Goal: Complete application form

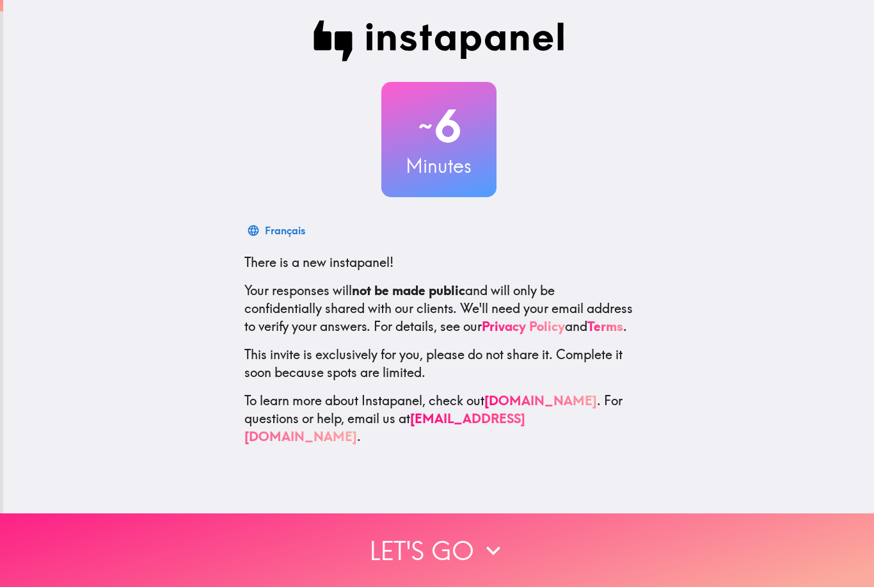
click at [539, 533] on button "Let's go" at bounding box center [437, 550] width 874 height 74
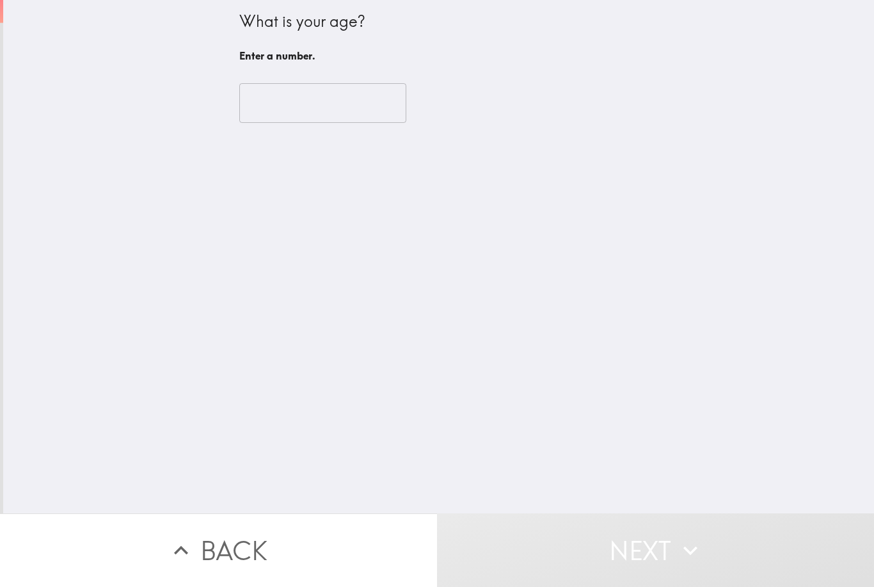
click at [365, 109] on input "number" at bounding box center [322, 103] width 167 height 40
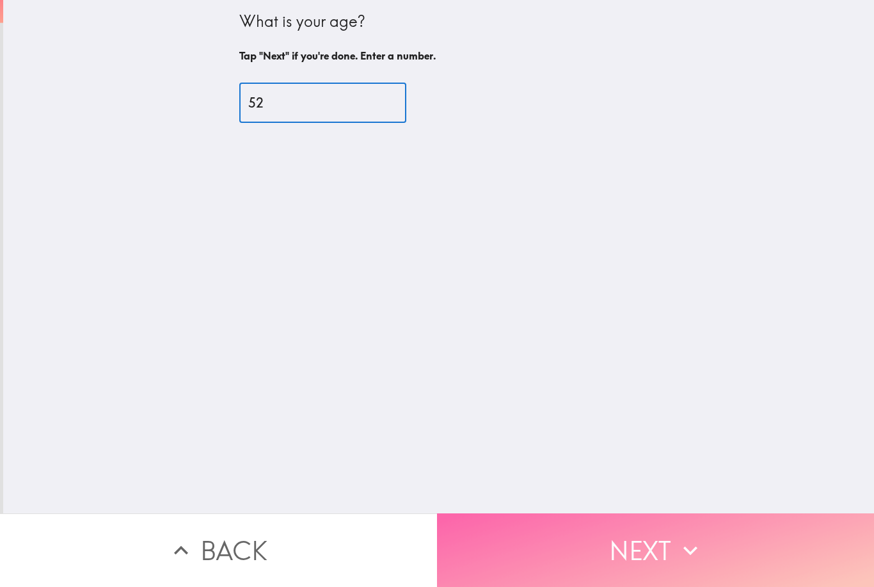
type input "52"
click at [701, 558] on icon "button" at bounding box center [690, 550] width 28 height 28
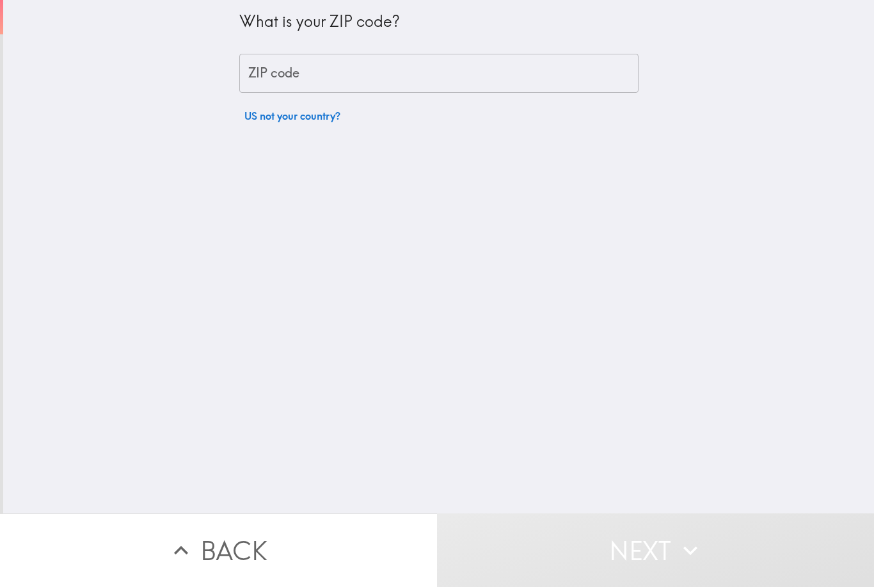
click at [509, 81] on input "ZIP code" at bounding box center [438, 74] width 399 height 40
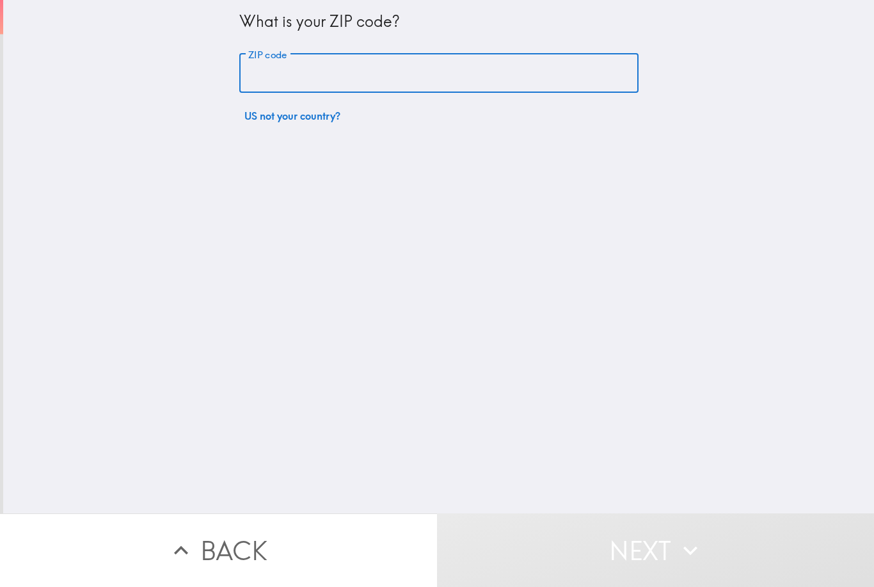
type input "60447"
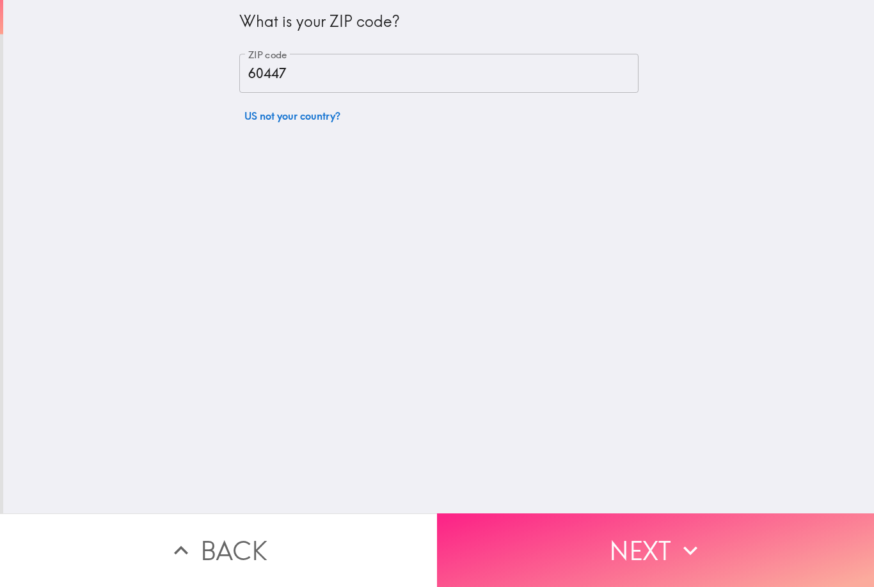
click at [687, 552] on icon "button" at bounding box center [690, 550] width 28 height 28
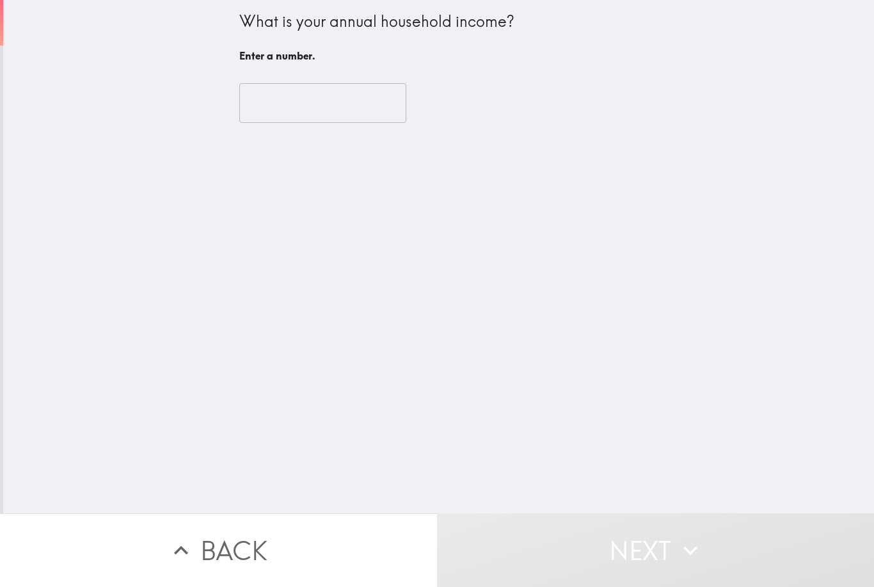
click at [353, 105] on input "number" at bounding box center [322, 103] width 167 height 40
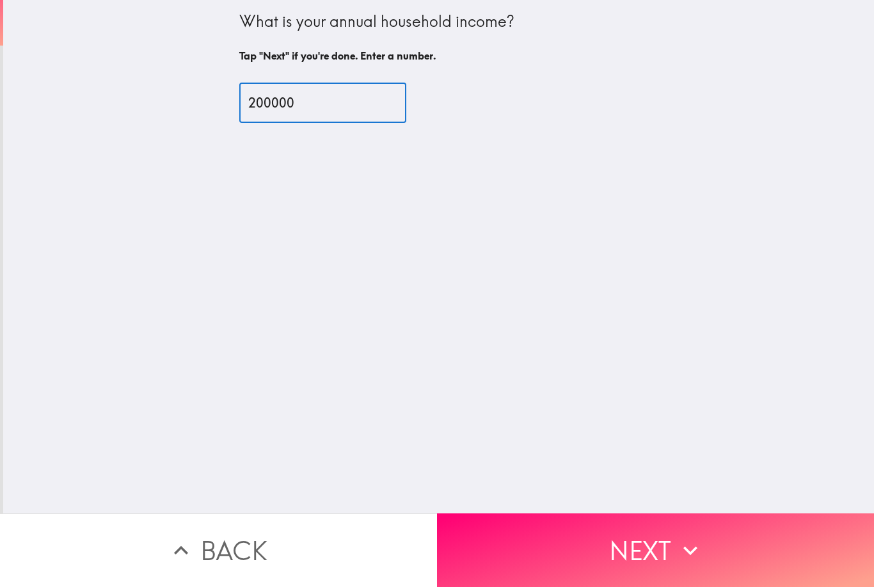
type input "200000"
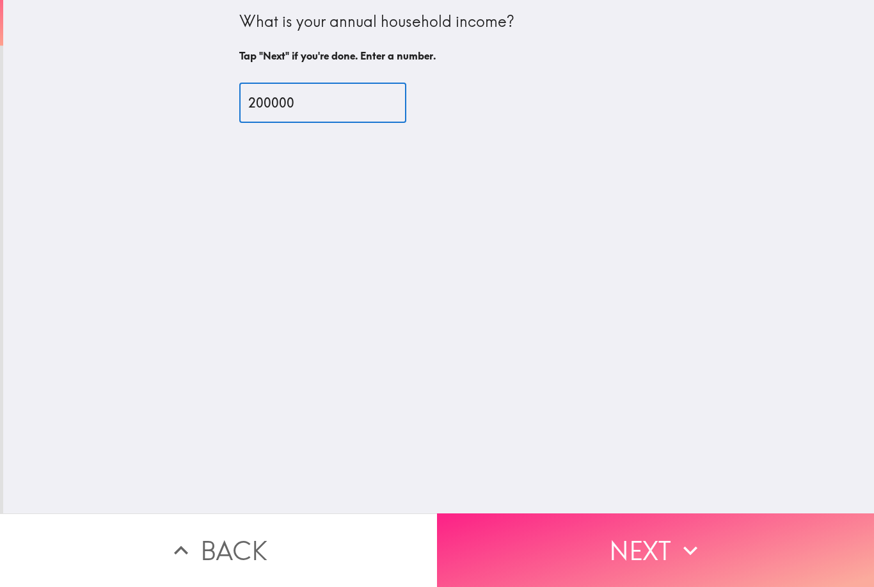
click at [685, 546] on icon "button" at bounding box center [690, 550] width 28 height 28
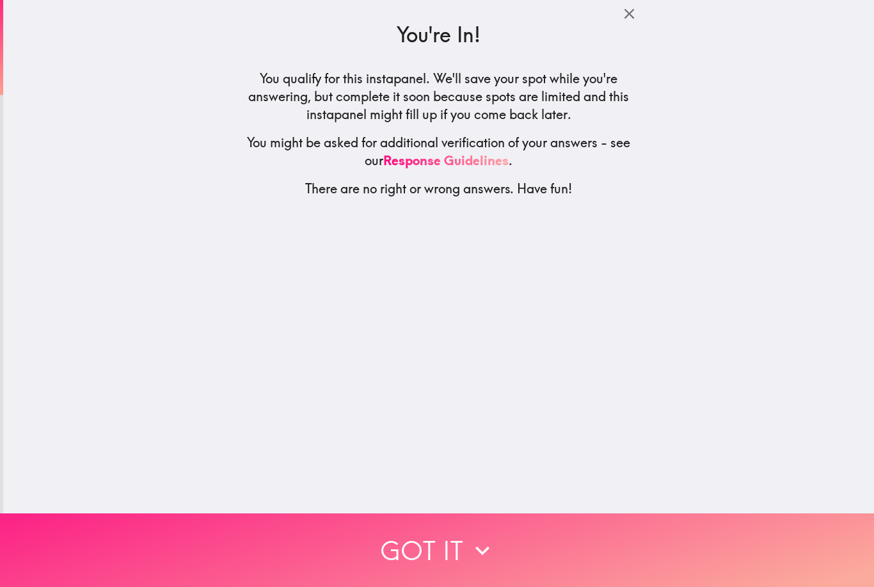
click at [596, 545] on button "Got it" at bounding box center [437, 550] width 874 height 74
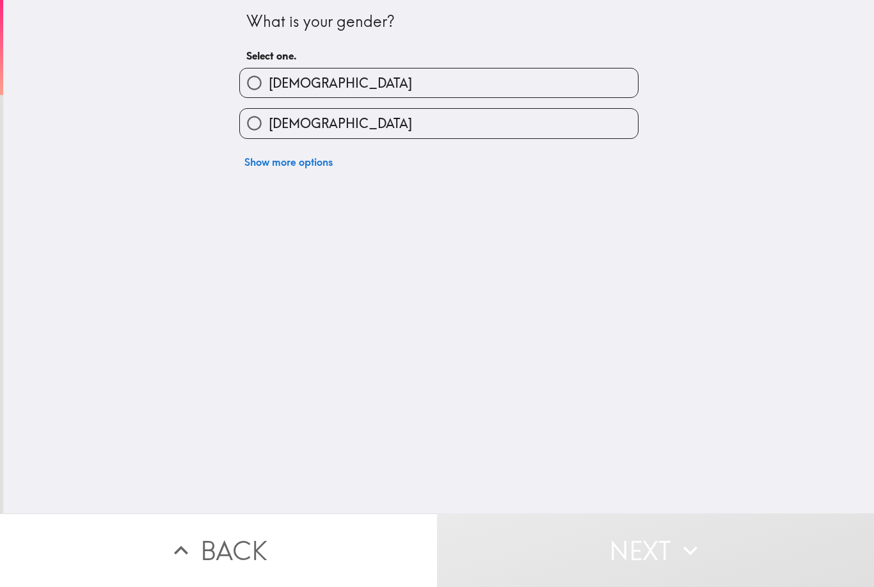
click at [528, 120] on label "[DEMOGRAPHIC_DATA]" at bounding box center [439, 123] width 398 height 29
click at [269, 120] on input "[DEMOGRAPHIC_DATA]" at bounding box center [254, 123] width 29 height 29
radio input "true"
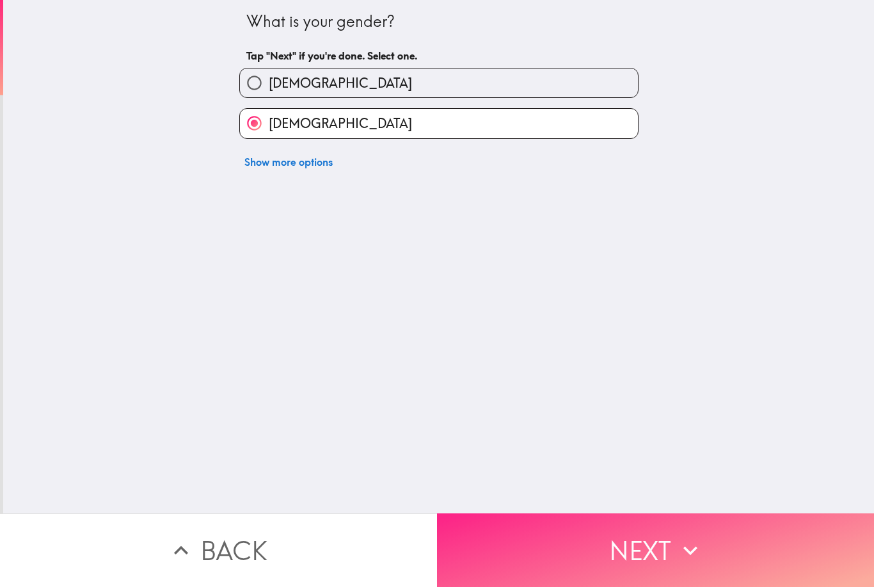
click at [625, 566] on button "Next" at bounding box center [655, 550] width 437 height 74
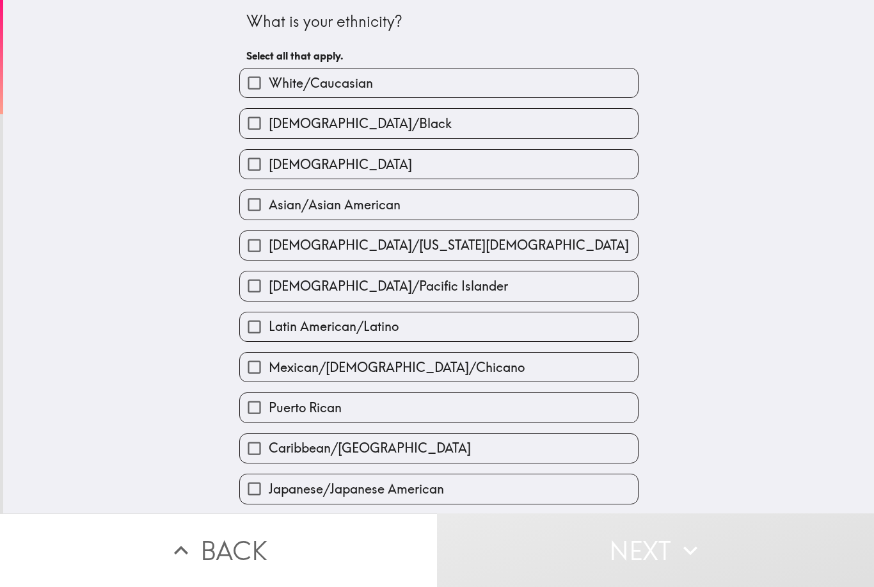
click at [576, 86] on label "White/Caucasian" at bounding box center [439, 82] width 398 height 29
click at [269, 86] on input "White/Caucasian" at bounding box center [254, 82] width 29 height 29
checkbox input "true"
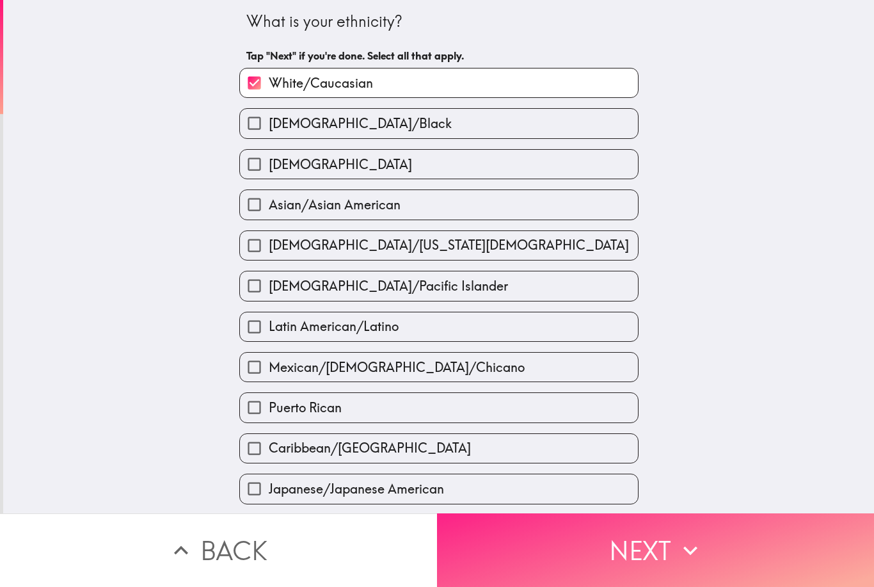
click at [645, 559] on button "Next" at bounding box center [655, 550] width 437 height 74
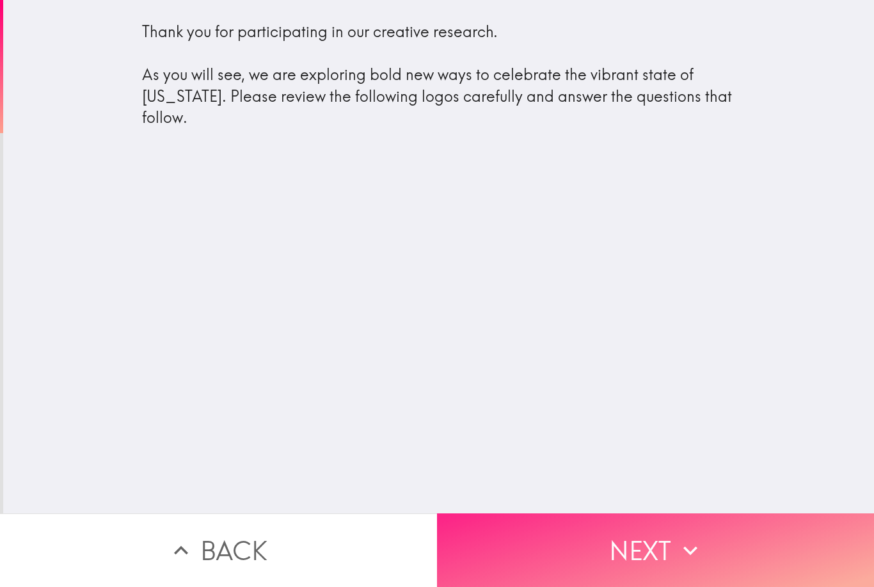
click at [634, 553] on button "Next" at bounding box center [655, 550] width 437 height 74
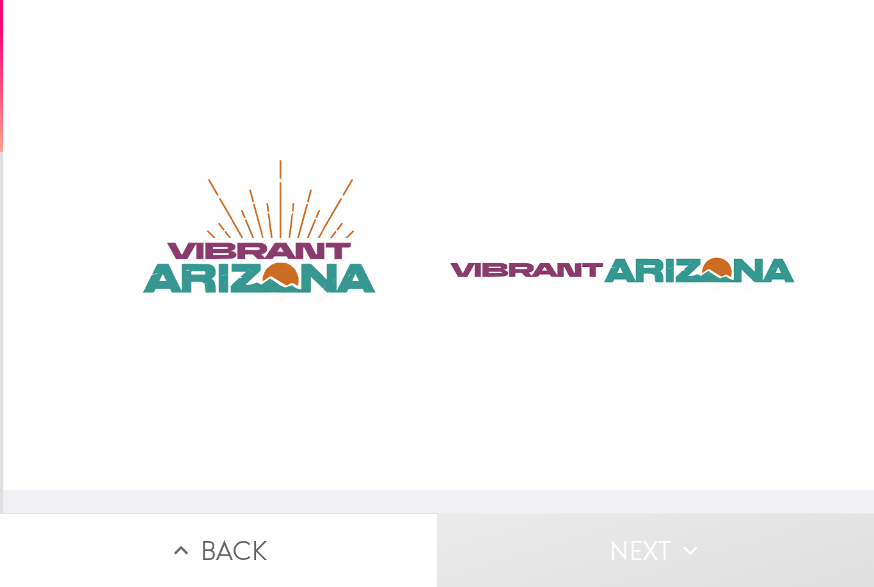
click at [548, 274] on div at bounding box center [438, 245] width 871 height 490
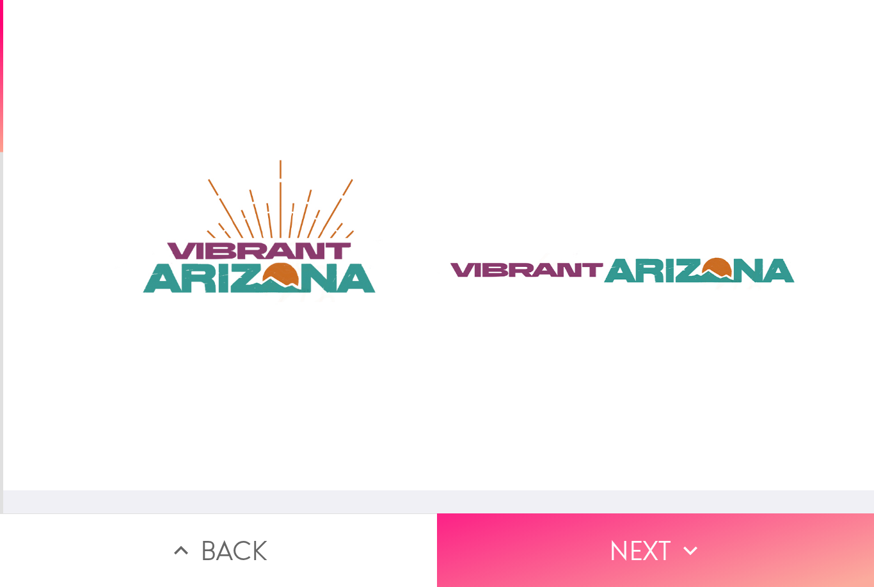
click at [631, 563] on button "Next" at bounding box center [655, 550] width 437 height 74
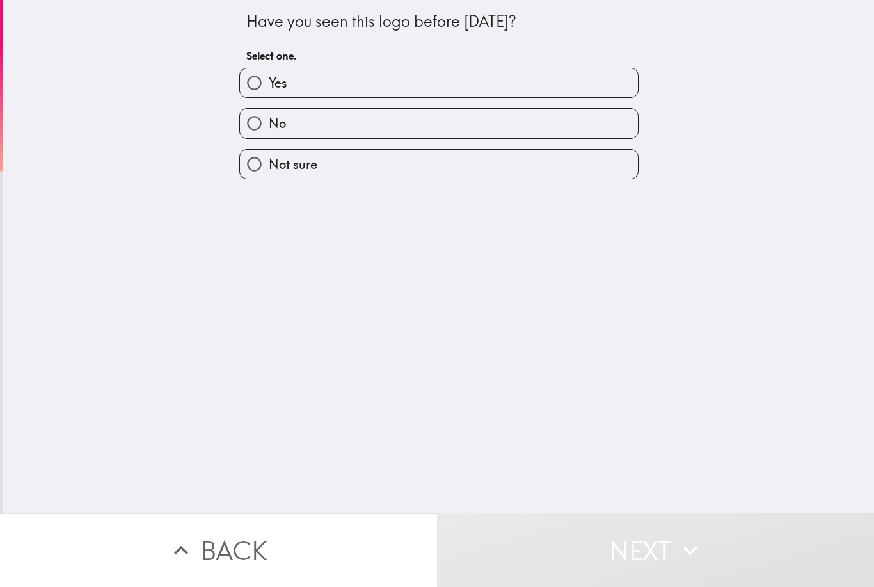
click at [522, 117] on label "No" at bounding box center [439, 123] width 398 height 29
click at [269, 117] on input "No" at bounding box center [254, 123] width 29 height 29
radio input "true"
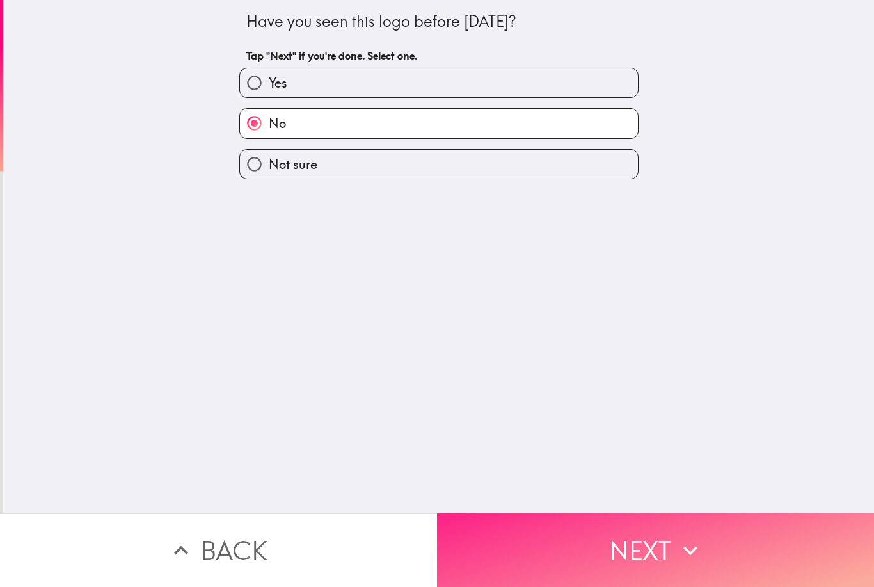
click at [598, 556] on button "Next" at bounding box center [655, 550] width 437 height 74
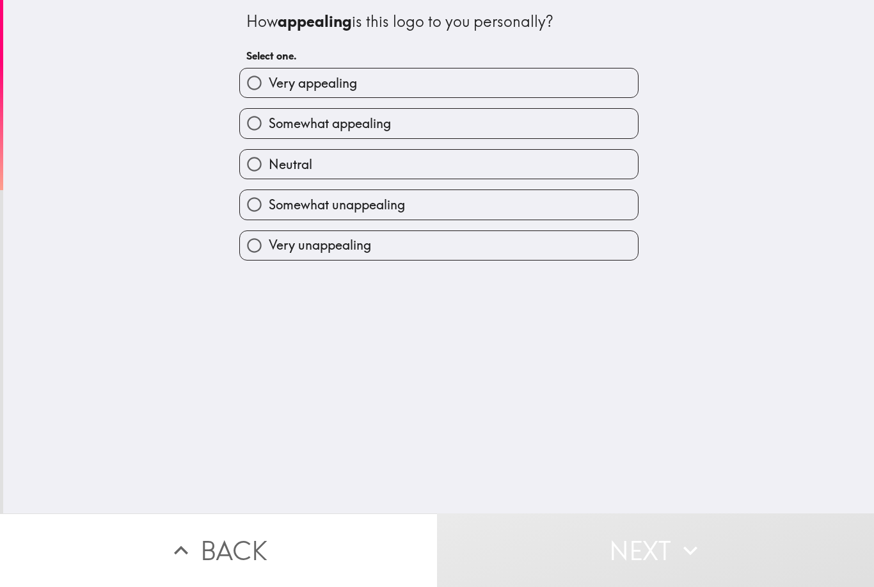
click at [507, 127] on label "Somewhat appealing" at bounding box center [439, 123] width 398 height 29
click at [269, 127] on input "Somewhat appealing" at bounding box center [254, 123] width 29 height 29
radio input "true"
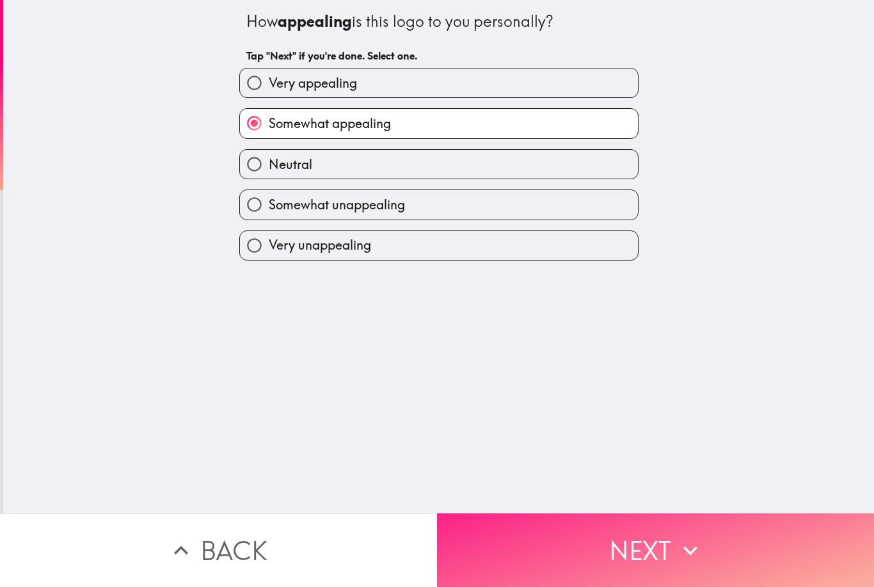
click at [590, 554] on button "Next" at bounding box center [655, 550] width 437 height 74
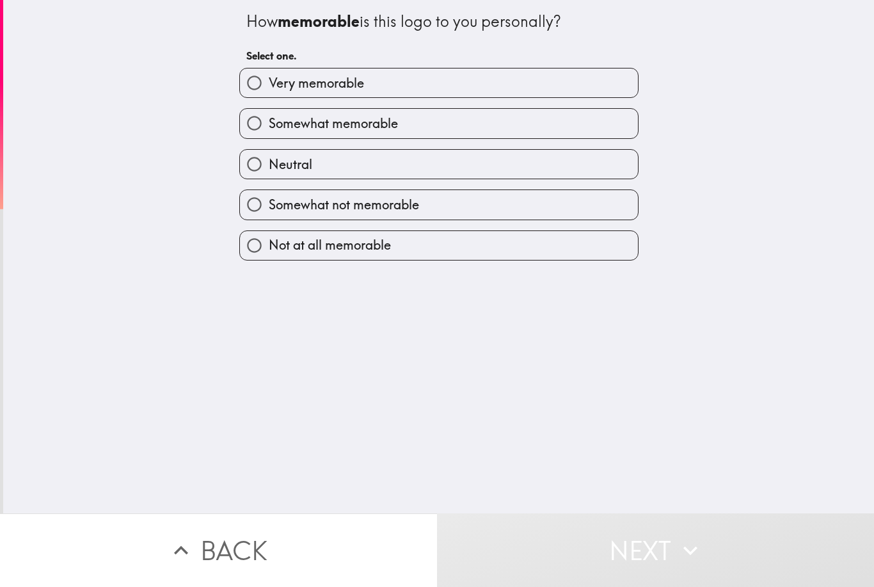
click at [502, 152] on label "Neutral" at bounding box center [439, 164] width 398 height 29
click at [269, 152] on input "Neutral" at bounding box center [254, 164] width 29 height 29
radio input "true"
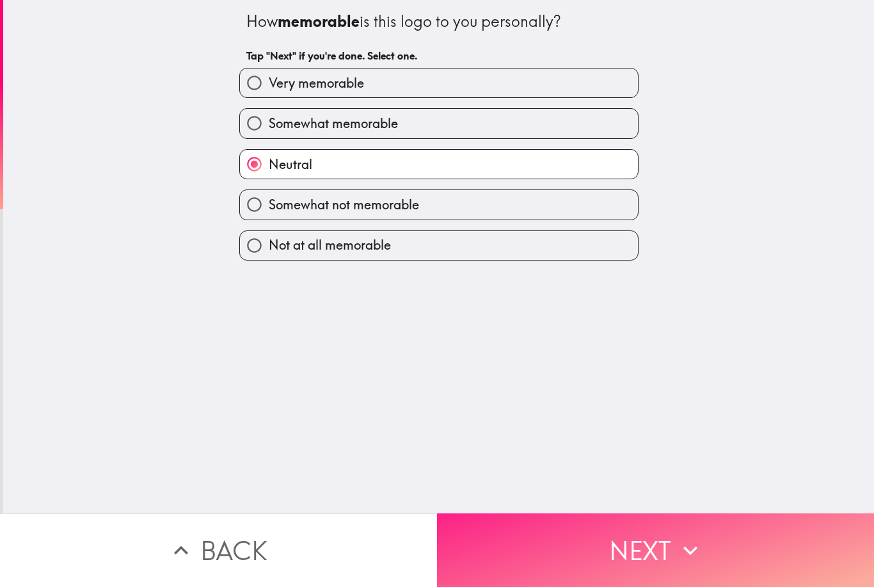
click at [579, 559] on button "Next" at bounding box center [655, 550] width 437 height 74
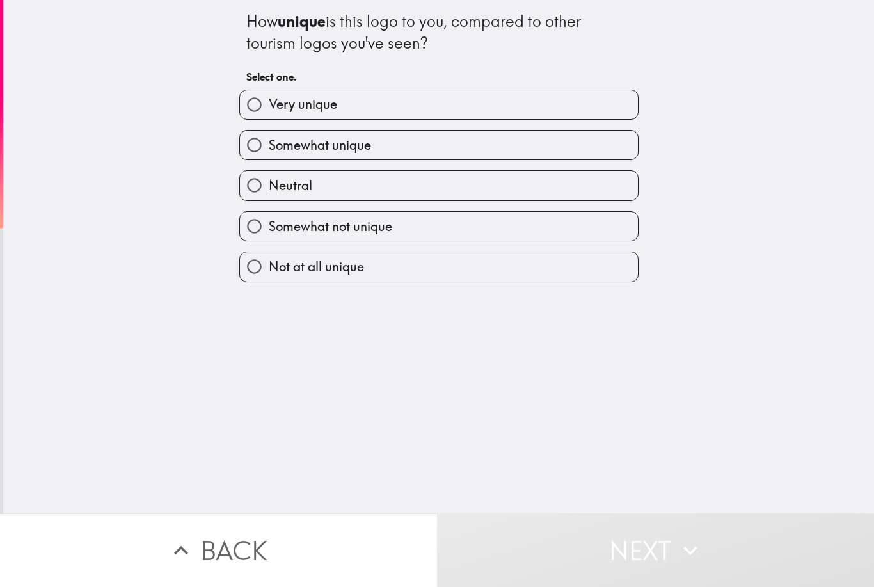
click at [513, 143] on label "Somewhat unique" at bounding box center [439, 145] width 398 height 29
click at [269, 143] on input "Somewhat unique" at bounding box center [254, 145] width 29 height 29
radio input "true"
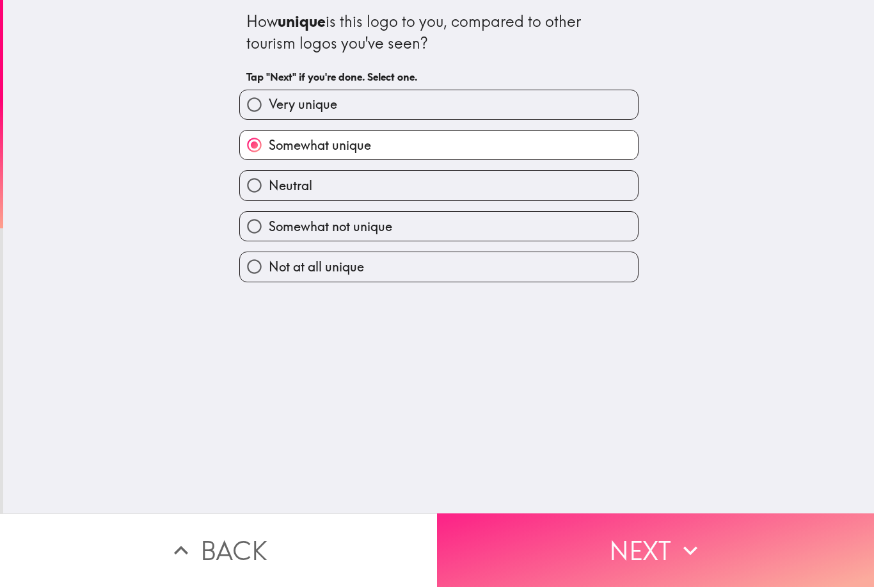
click at [589, 563] on button "Next" at bounding box center [655, 550] width 437 height 74
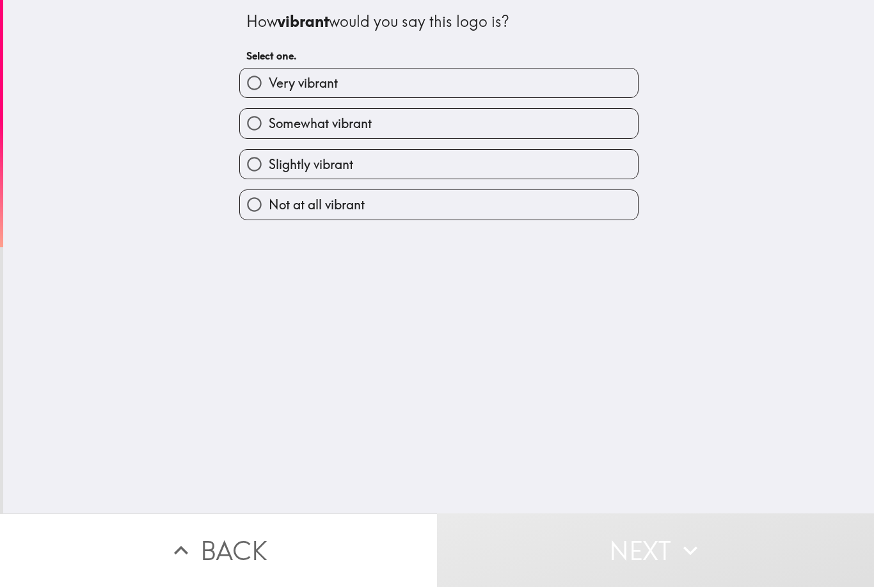
click at [509, 119] on label "Somewhat vibrant" at bounding box center [439, 123] width 398 height 29
click at [269, 119] on input "Somewhat vibrant" at bounding box center [254, 123] width 29 height 29
radio input "true"
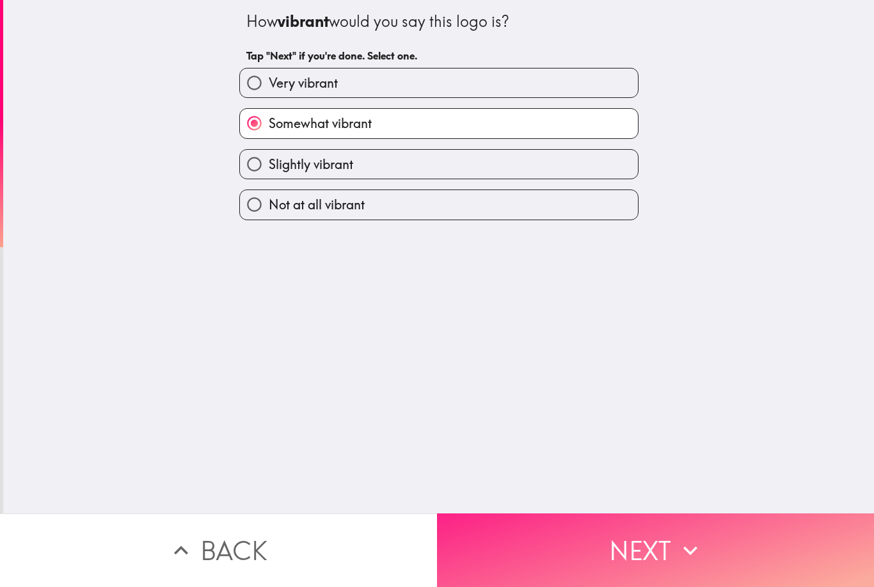
click at [619, 559] on button "Next" at bounding box center [655, 550] width 437 height 74
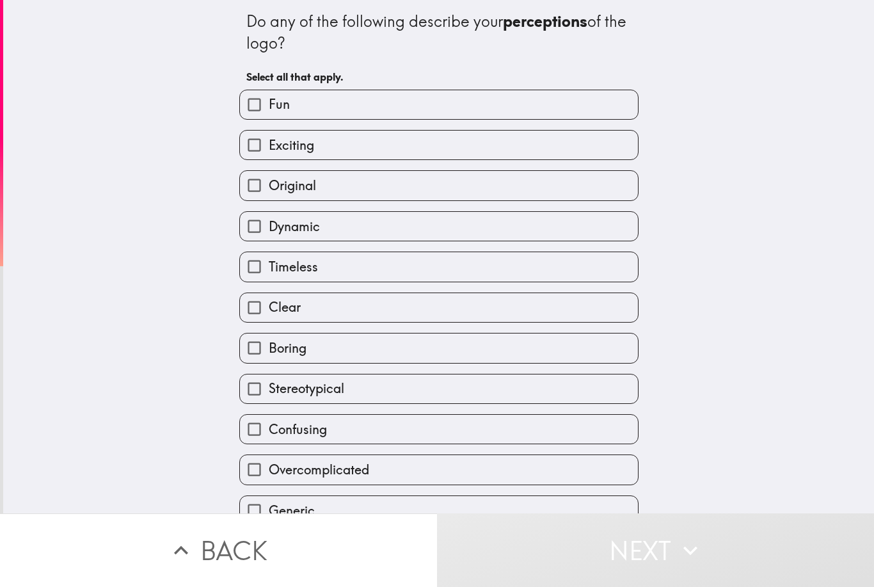
click at [474, 180] on label "Original" at bounding box center [439, 185] width 398 height 29
click at [269, 180] on input "Original" at bounding box center [254, 185] width 29 height 29
checkbox input "true"
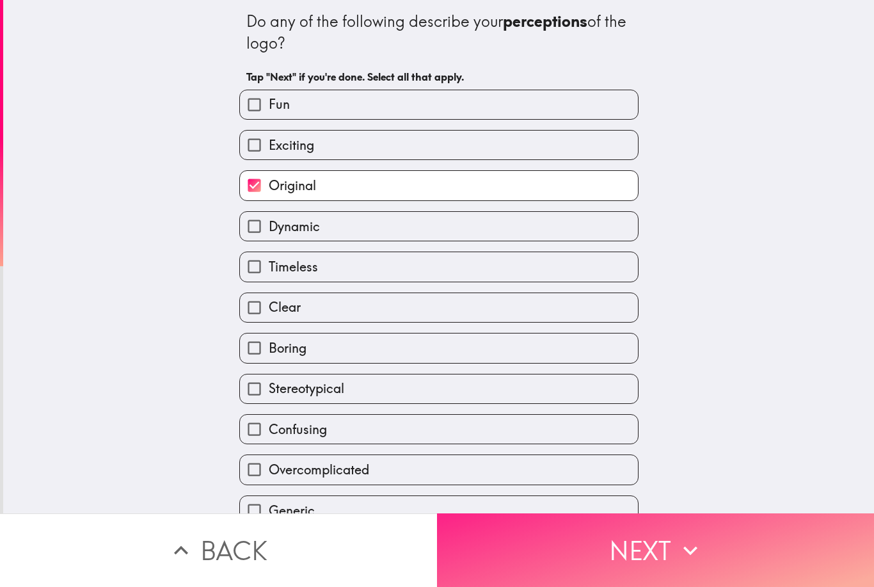
click at [621, 557] on button "Next" at bounding box center [655, 550] width 437 height 74
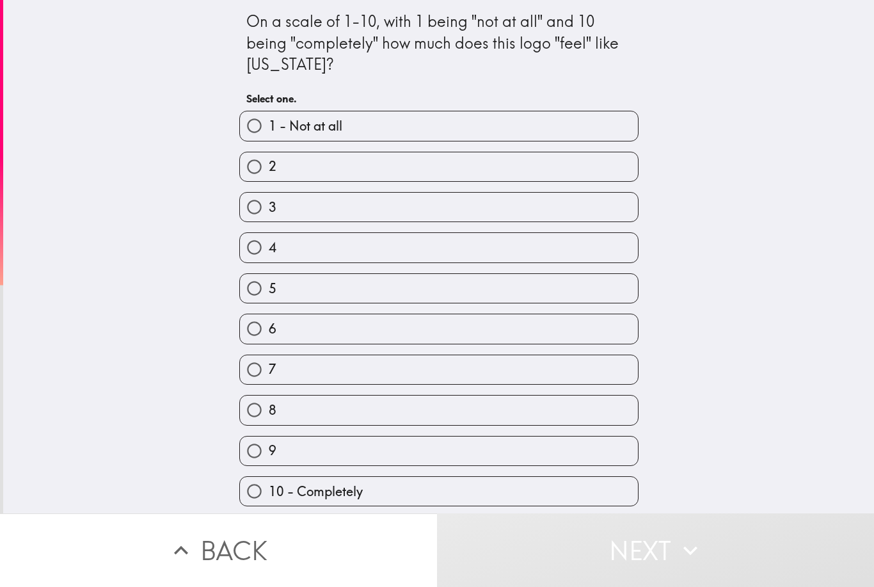
click at [488, 327] on label "6" at bounding box center [439, 328] width 398 height 29
click at [269, 327] on input "6" at bounding box center [254, 328] width 29 height 29
radio input "true"
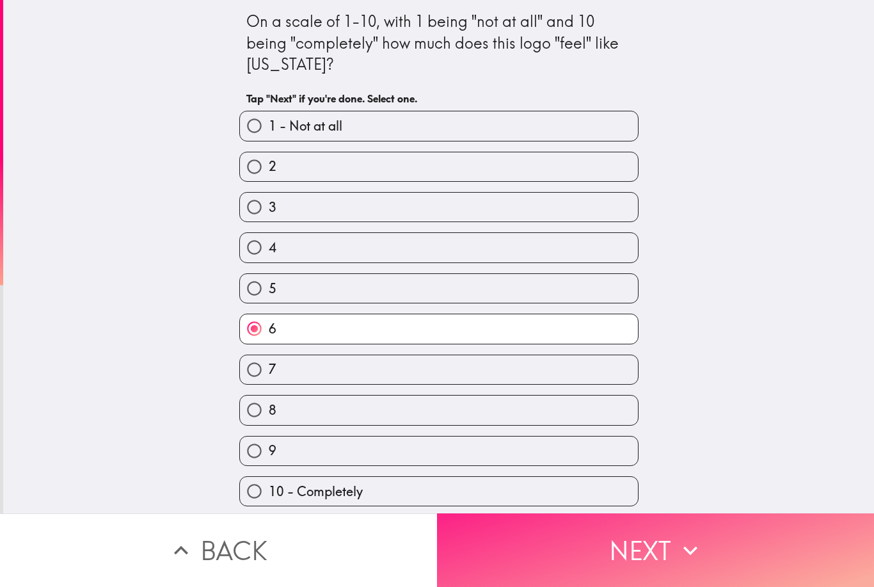
click at [591, 557] on button "Next" at bounding box center [655, 550] width 437 height 74
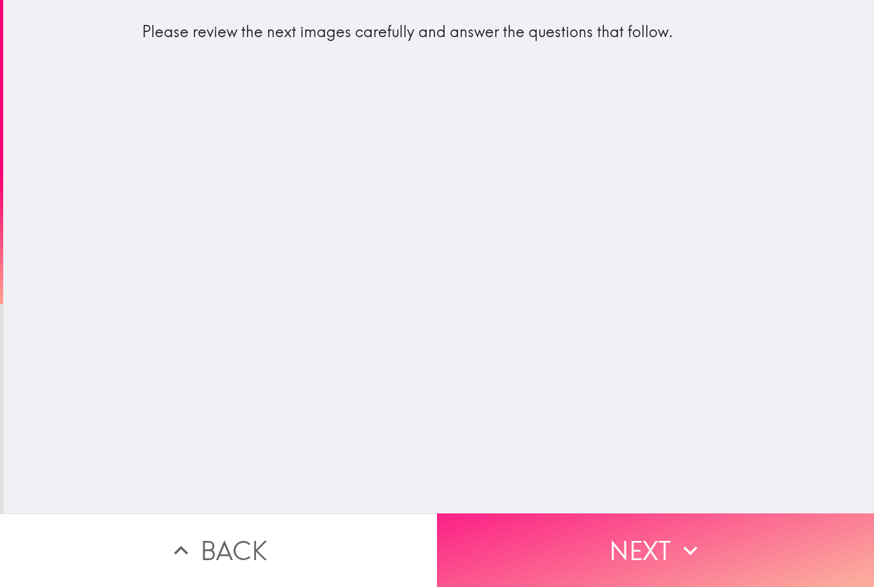
click at [631, 554] on button "Next" at bounding box center [655, 550] width 437 height 74
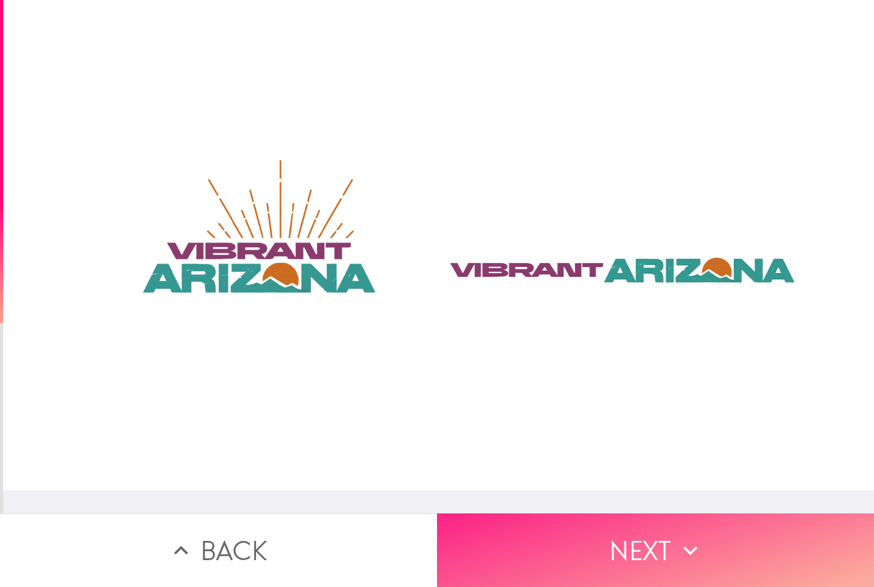
click at [619, 552] on button "Next" at bounding box center [655, 550] width 437 height 74
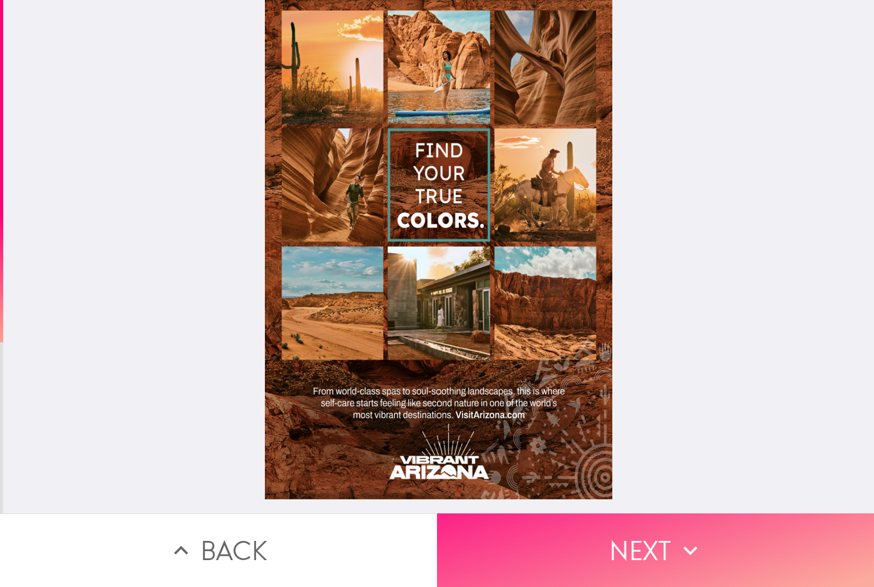
click at [635, 552] on button "Next" at bounding box center [655, 550] width 437 height 74
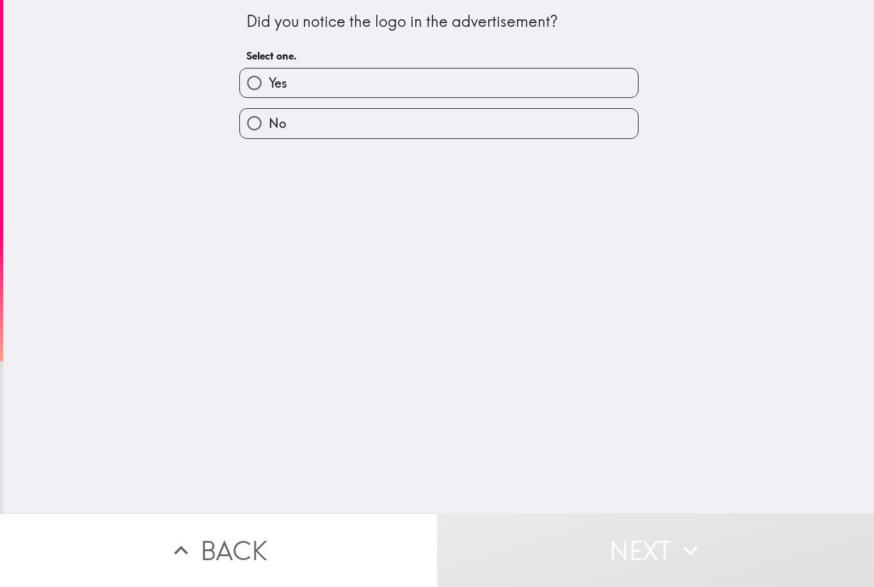
click at [589, 80] on label "Yes" at bounding box center [439, 82] width 398 height 29
click at [269, 80] on input "Yes" at bounding box center [254, 82] width 29 height 29
radio input "true"
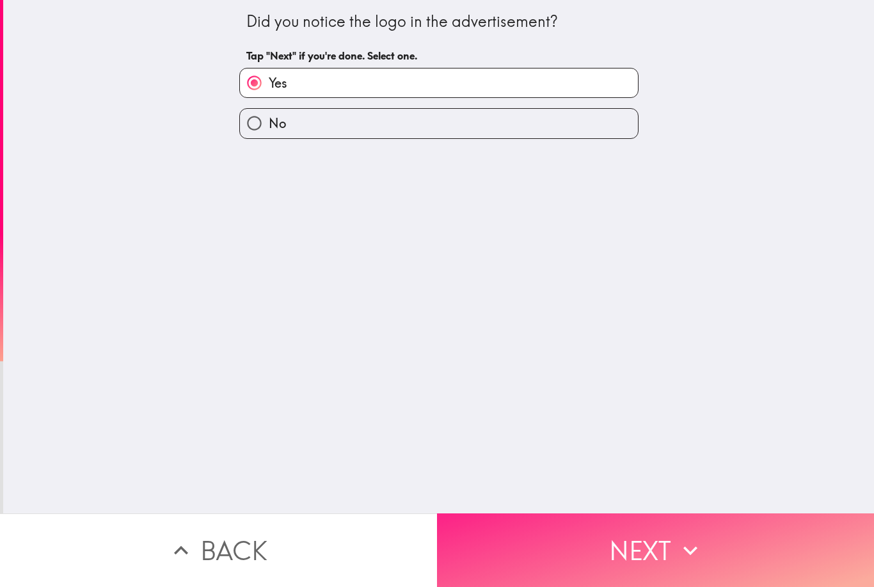
click at [638, 552] on button "Next" at bounding box center [655, 550] width 437 height 74
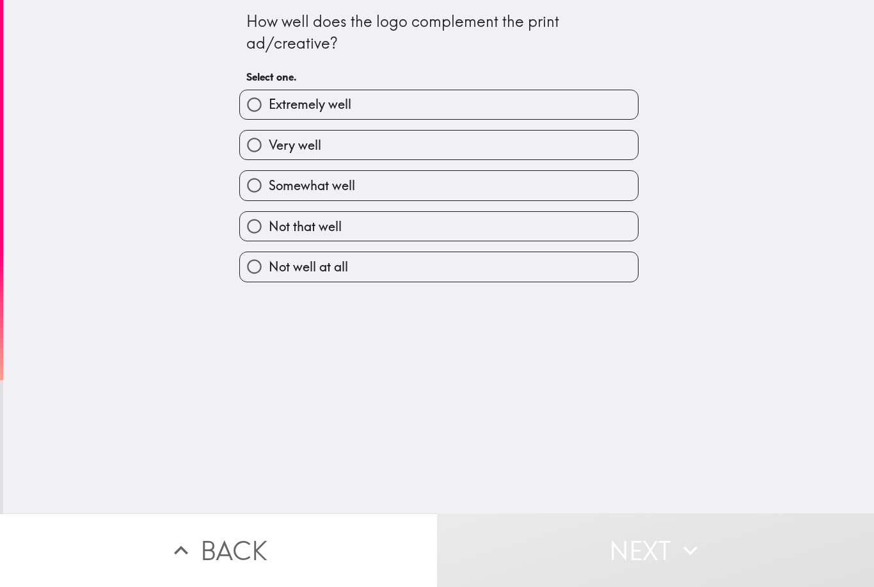
click at [511, 182] on label "Somewhat well" at bounding box center [439, 185] width 398 height 29
click at [269, 182] on input "Somewhat well" at bounding box center [254, 185] width 29 height 29
radio input "true"
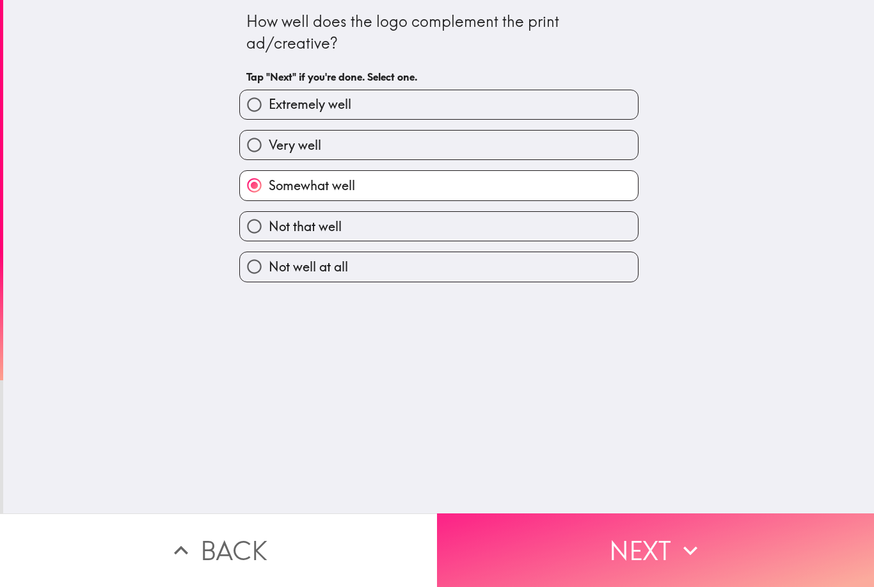
click at [659, 561] on button "Next" at bounding box center [655, 550] width 437 height 74
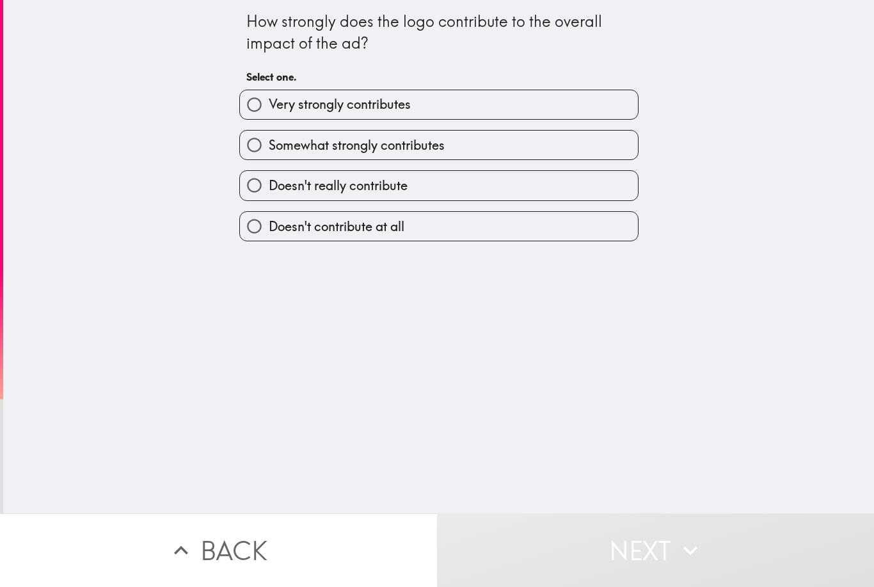
click at [531, 143] on label "Somewhat strongly contributes" at bounding box center [439, 145] width 398 height 29
click at [269, 143] on input "Somewhat strongly contributes" at bounding box center [254, 145] width 29 height 29
radio input "true"
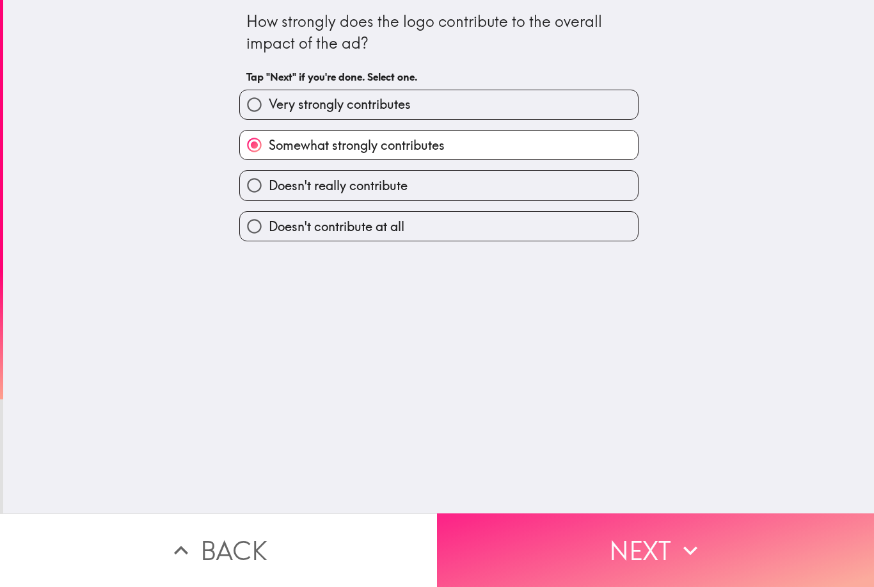
click at [626, 555] on button "Next" at bounding box center [655, 550] width 437 height 74
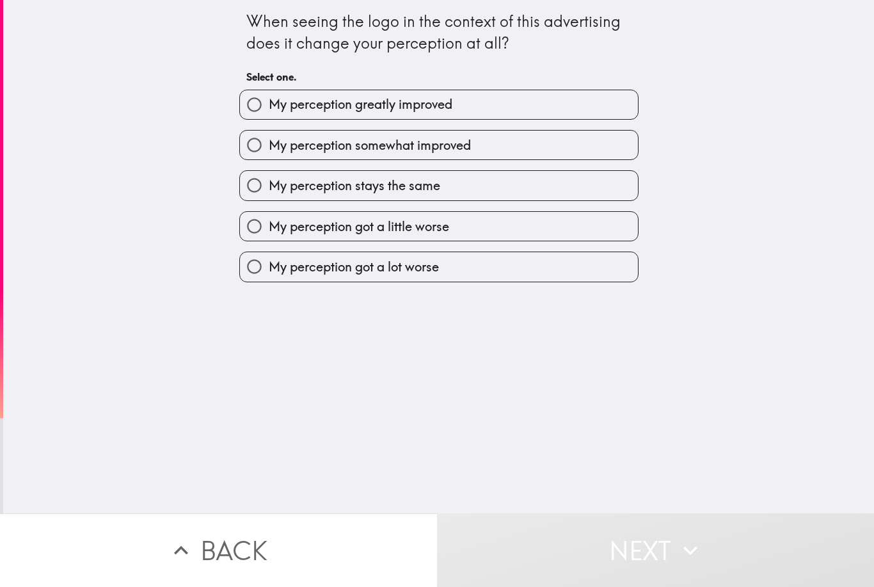
click at [532, 182] on label "My perception stays the same" at bounding box center [439, 185] width 398 height 29
click at [269, 182] on input "My perception stays the same" at bounding box center [254, 185] width 29 height 29
radio input "true"
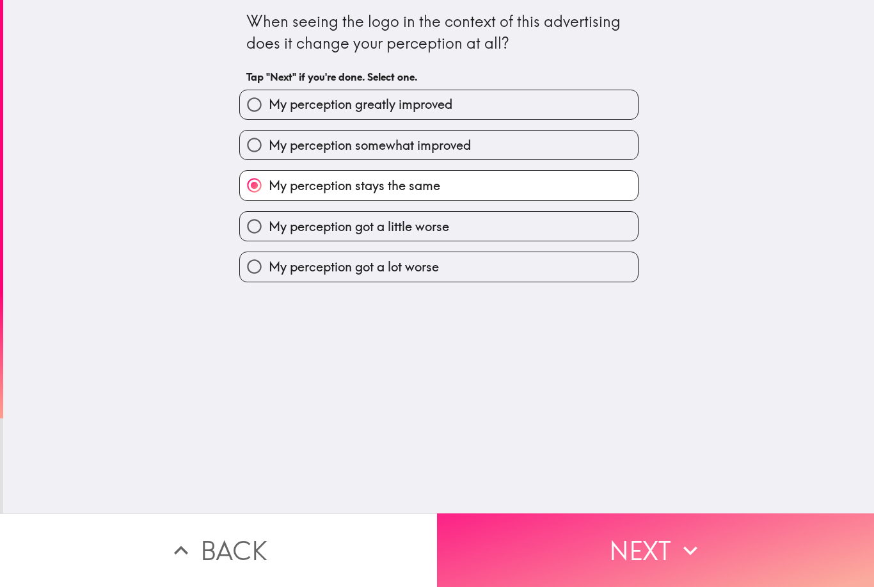
click at [622, 563] on button "Next" at bounding box center [655, 550] width 437 height 74
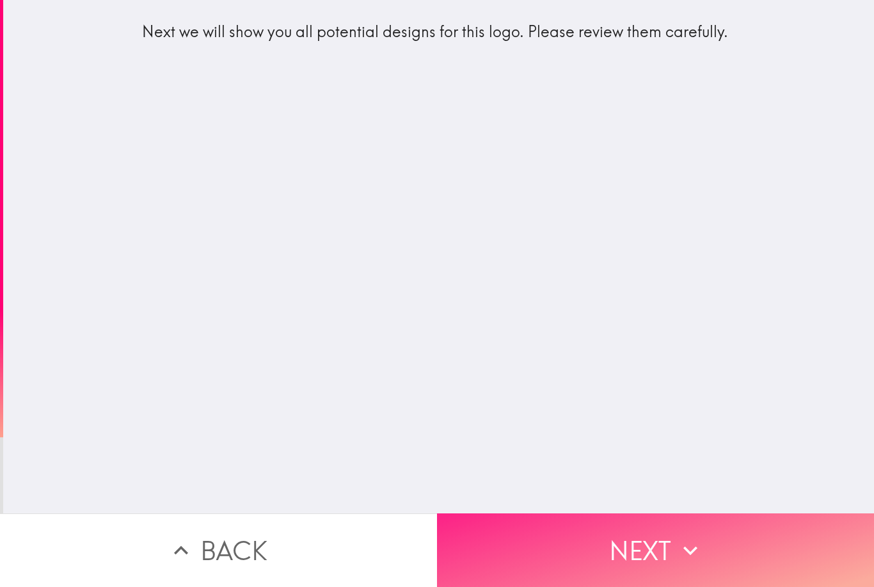
click at [626, 549] on button "Next" at bounding box center [655, 550] width 437 height 74
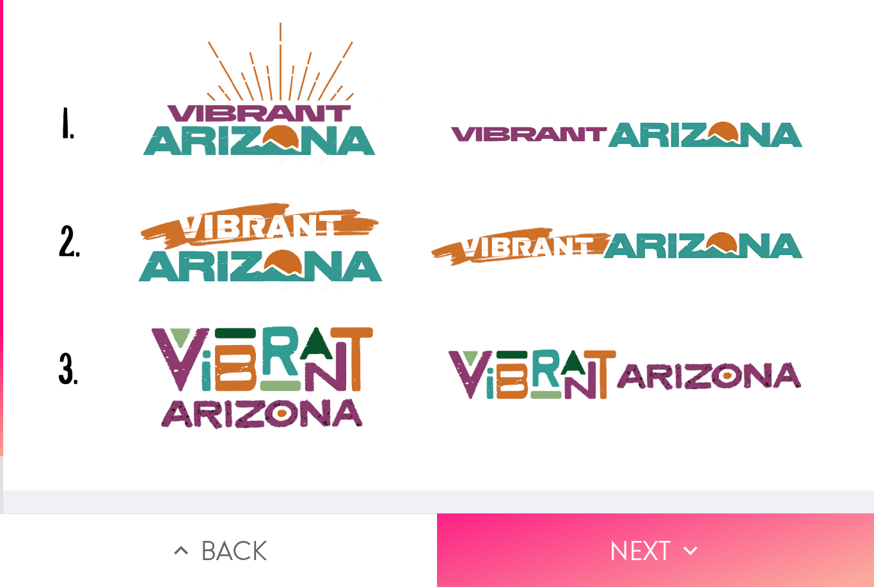
click at [641, 547] on button "Next" at bounding box center [655, 550] width 437 height 74
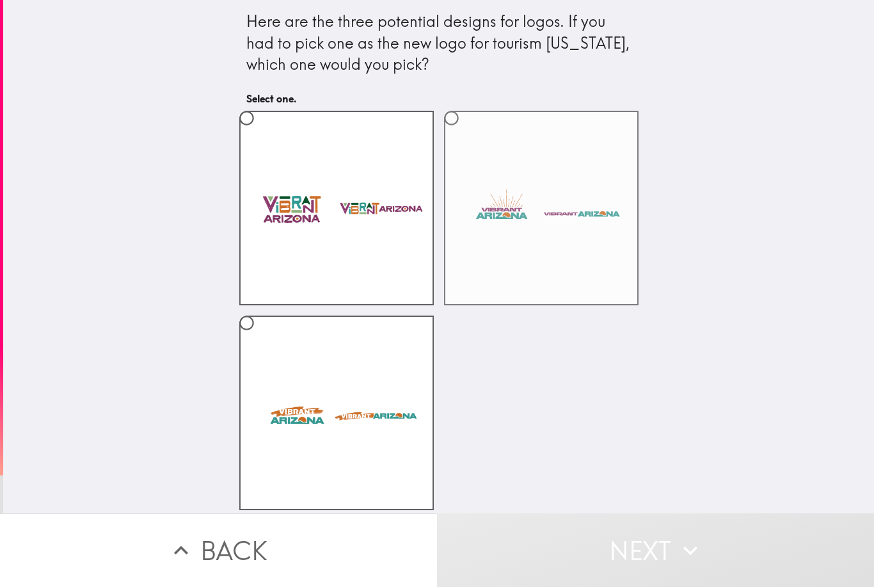
click at [537, 259] on label at bounding box center [541, 208] width 195 height 195
click at [466, 132] on input "radio" at bounding box center [451, 118] width 29 height 29
radio input "true"
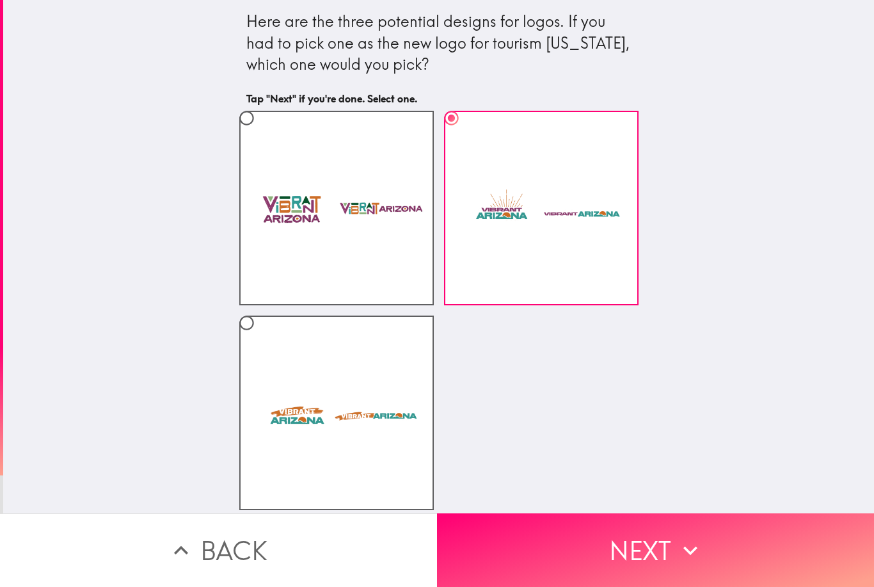
click at [614, 553] on button "Next" at bounding box center [655, 550] width 437 height 74
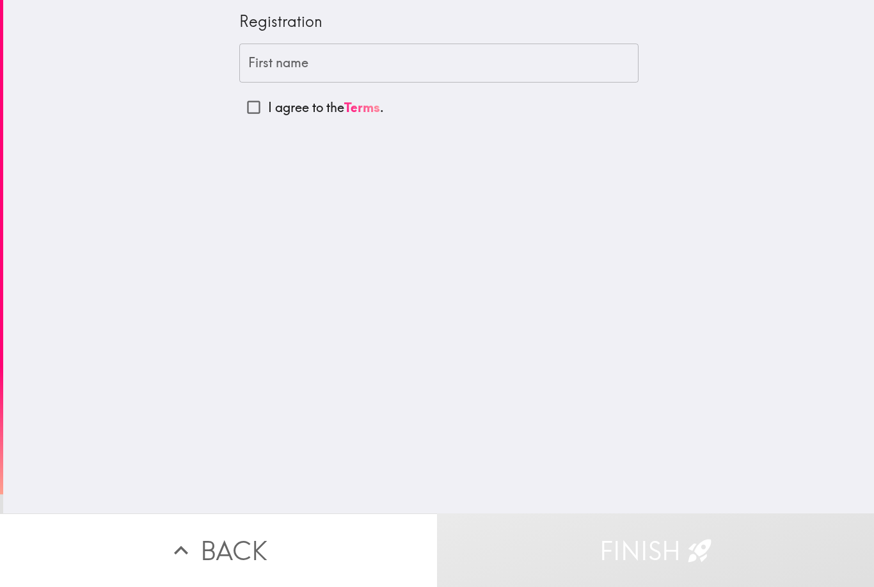
click at [454, 54] on input "First name" at bounding box center [438, 64] width 399 height 40
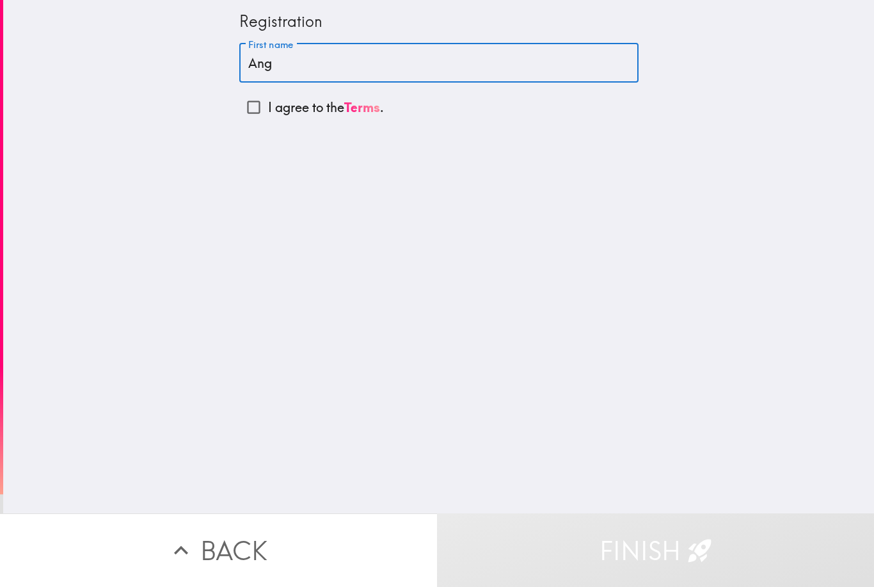
type input "Ang"
click at [248, 111] on input "I agree to the Terms ." at bounding box center [253, 107] width 29 height 29
checkbox input "true"
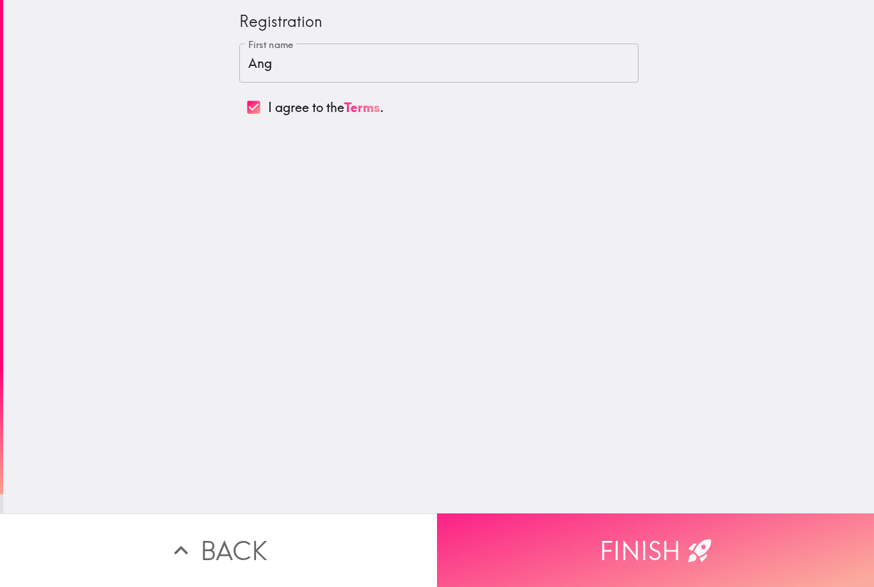
click at [626, 548] on button "Finish" at bounding box center [655, 550] width 437 height 74
